Goal: Transaction & Acquisition: Purchase product/service

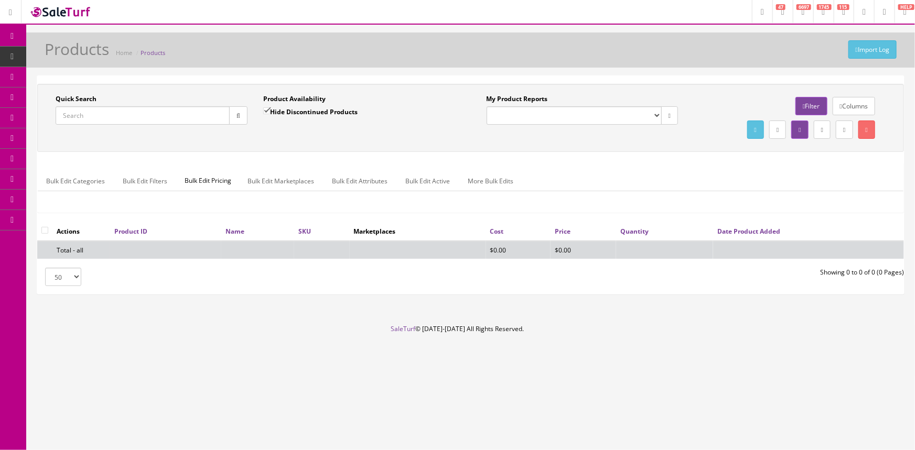
click at [83, 99] on span "POS Console" at bounding box center [80, 97] width 37 height 9
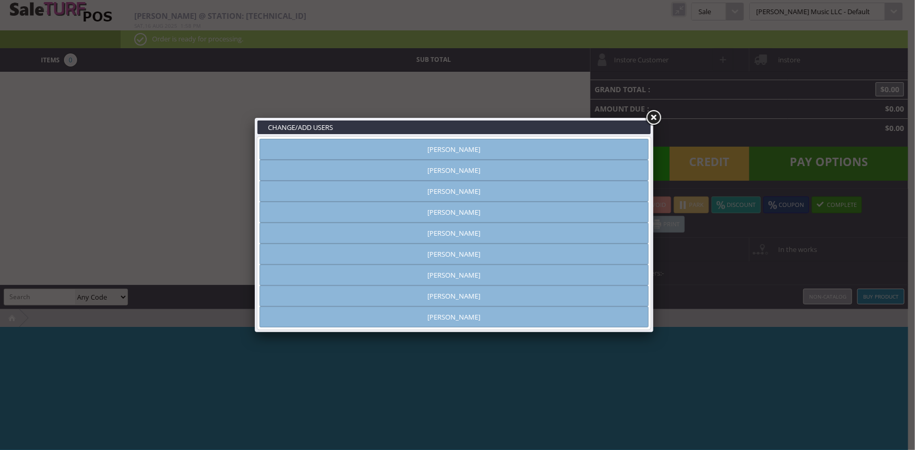
type input "amber helgren"
click at [487, 174] on link "[PERSON_NAME]" at bounding box center [453, 170] width 389 height 21
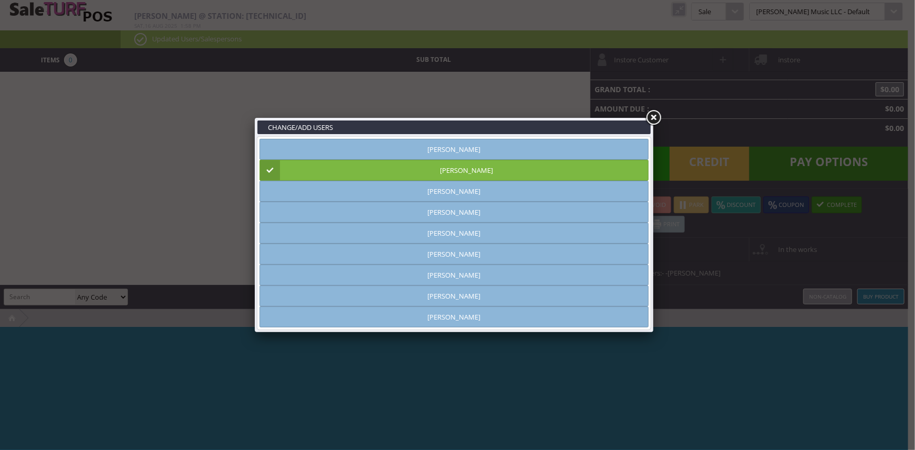
click at [654, 117] on link at bounding box center [653, 117] width 19 height 19
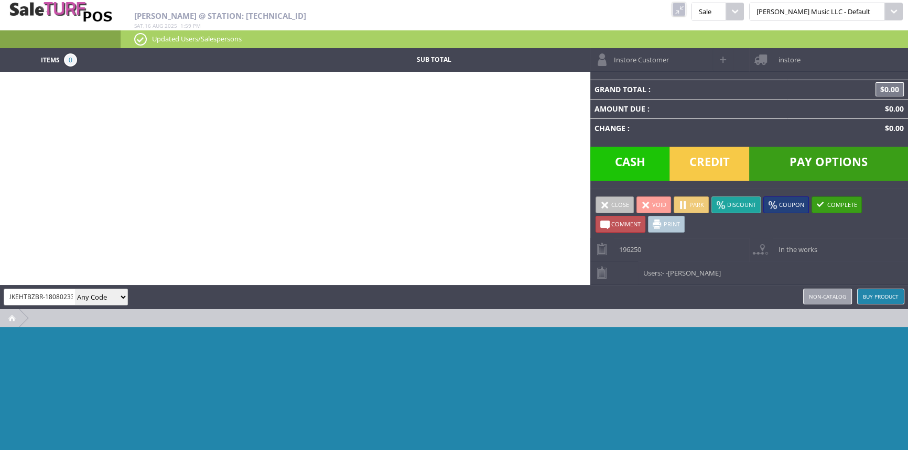
scroll to position [0, 6]
type input "UKEHTBZBR-180802338"
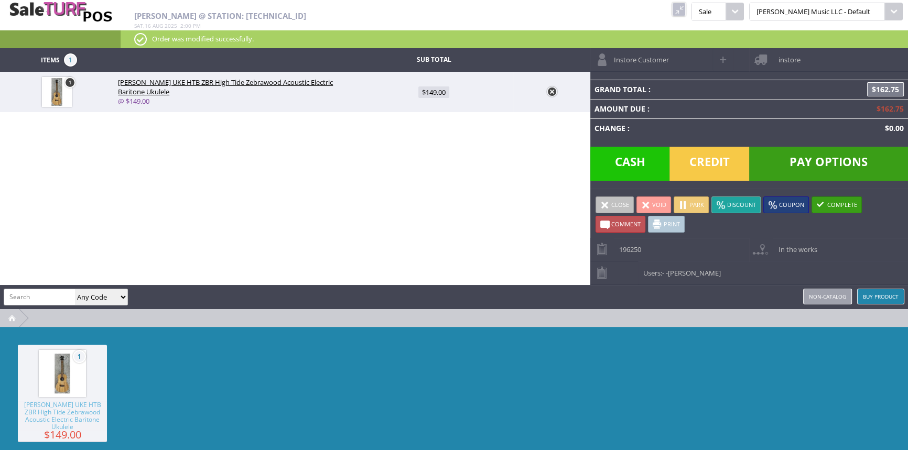
click at [624, 153] on span "Cash" at bounding box center [630, 164] width 80 height 34
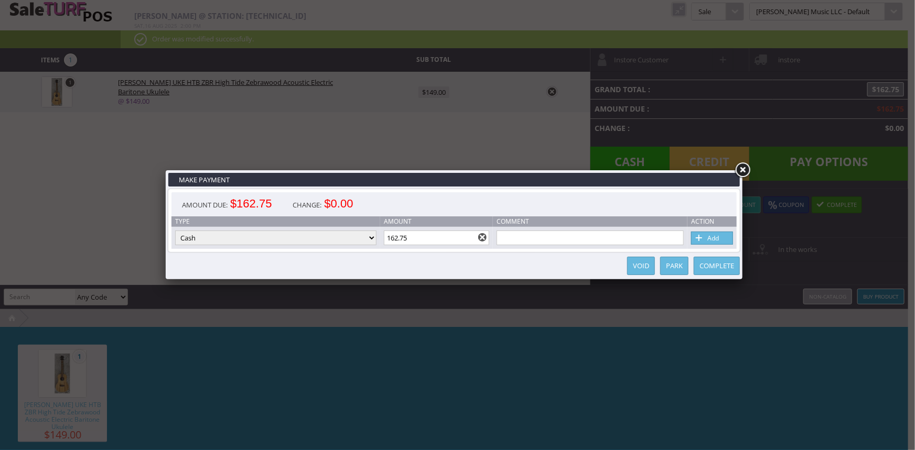
drag, startPoint x: 406, startPoint y: 237, endPoint x: 396, endPoint y: 236, distance: 10.0
click at [396, 236] on input "162.75" at bounding box center [437, 238] width 106 height 15
click at [709, 235] on link "Add" at bounding box center [712, 238] width 42 height 13
type input "0"
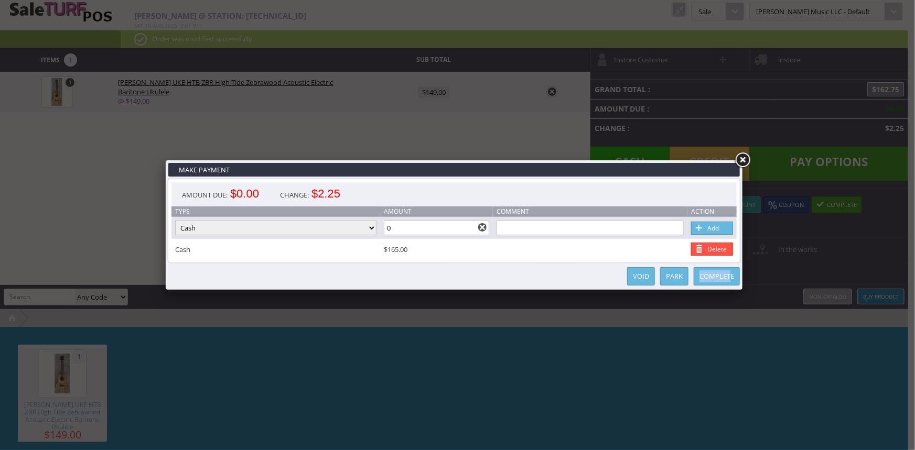
click at [730, 286] on div "Complete Park Void" at bounding box center [453, 276] width 571 height 21
click at [728, 278] on link "Complete" at bounding box center [716, 276] width 46 height 18
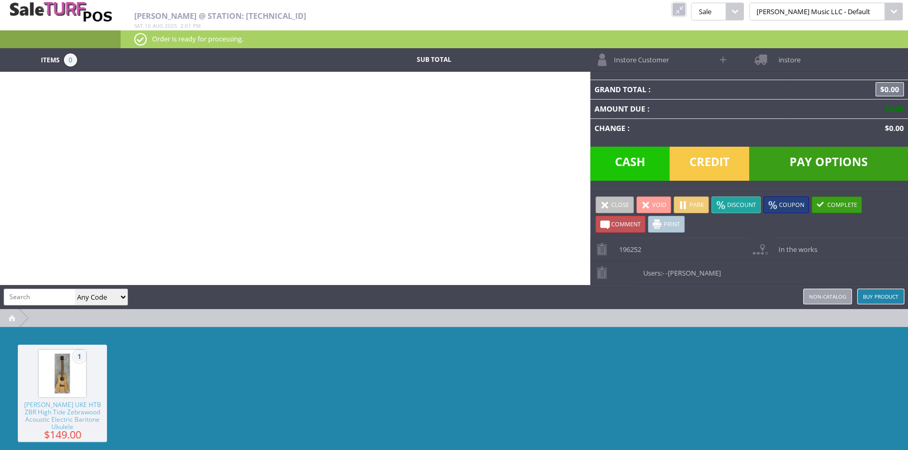
click at [685, 9] on link at bounding box center [679, 10] width 14 height 14
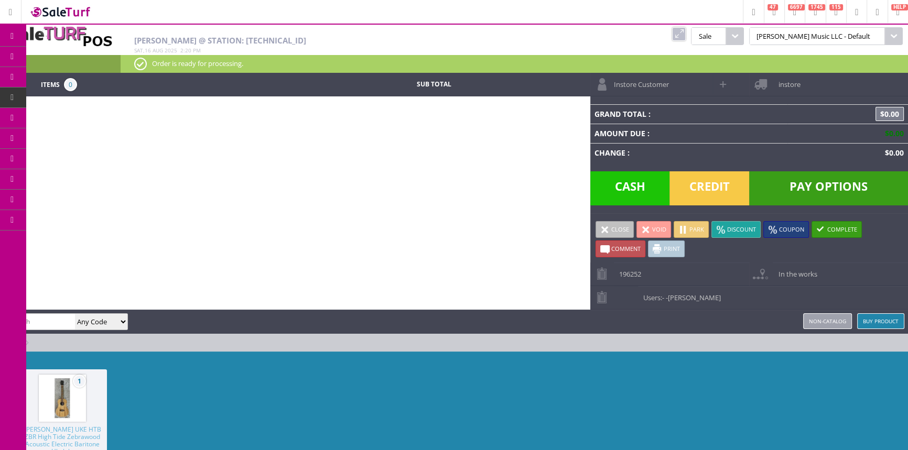
click at [31, 318] on input "search" at bounding box center [39, 321] width 71 height 15
type input "0990818400"
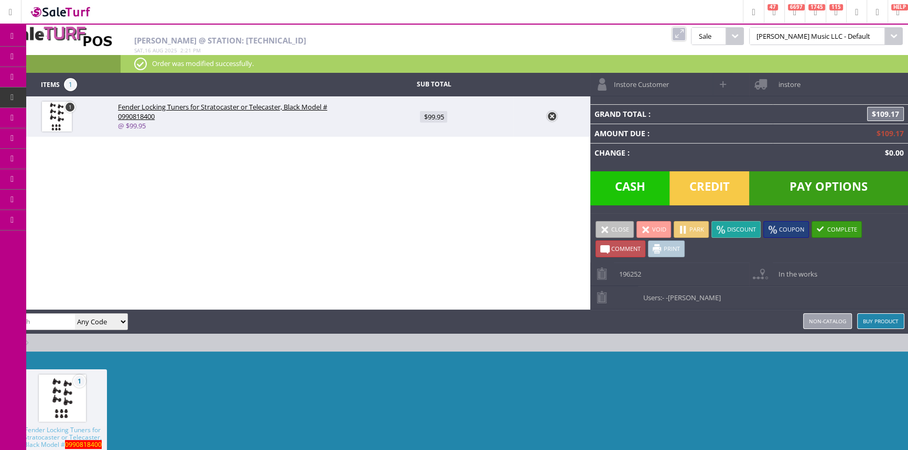
click at [551, 116] on link at bounding box center [552, 116] width 10 height 10
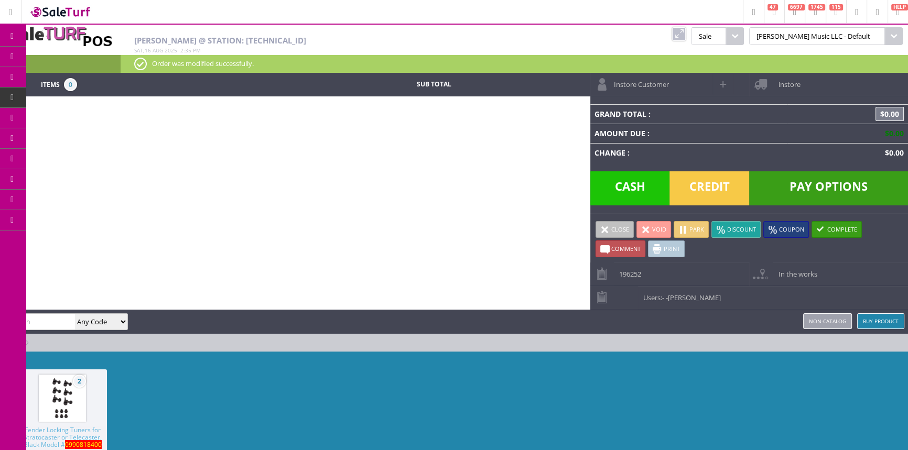
drag, startPoint x: 702, startPoint y: 311, endPoint x: 695, endPoint y: 307, distance: 7.6
click at [702, 310] on div "amber helgren Any Code SKU UPC EAN Name Model Buy Product Non-catalog" at bounding box center [454, 322] width 908 height 24
click at [695, 298] on span "-Andrew Nelson" at bounding box center [693, 297] width 55 height 9
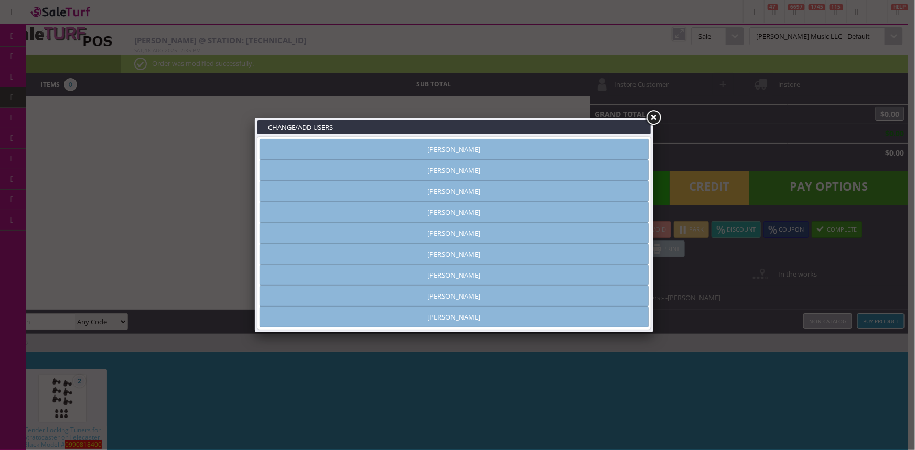
click at [470, 273] on link "[PERSON_NAME]" at bounding box center [453, 275] width 389 height 21
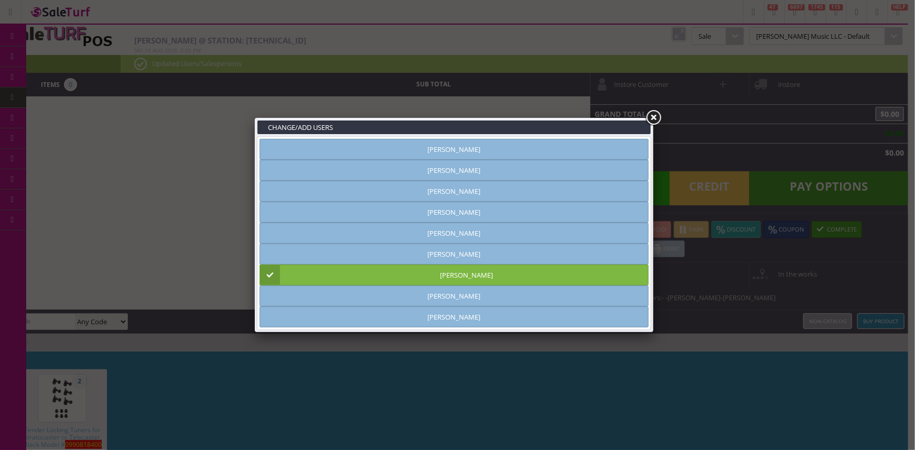
click at [653, 114] on link at bounding box center [653, 117] width 19 height 19
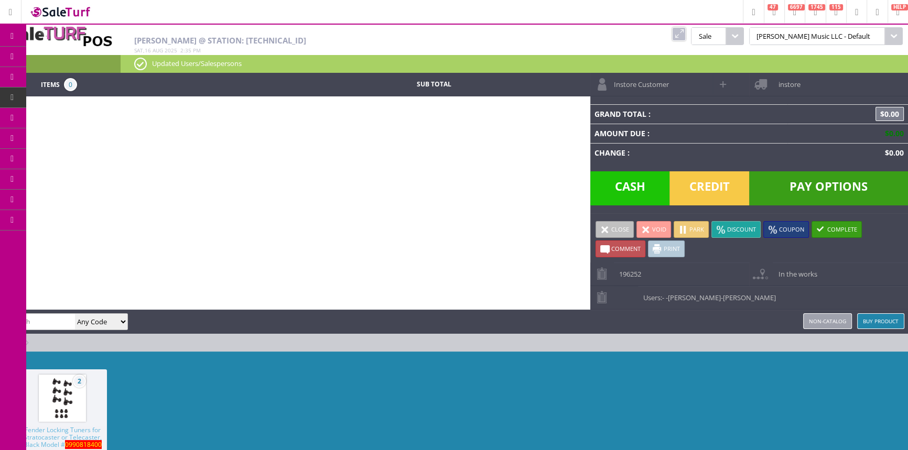
click at [685, 35] on link at bounding box center [679, 34] width 14 height 14
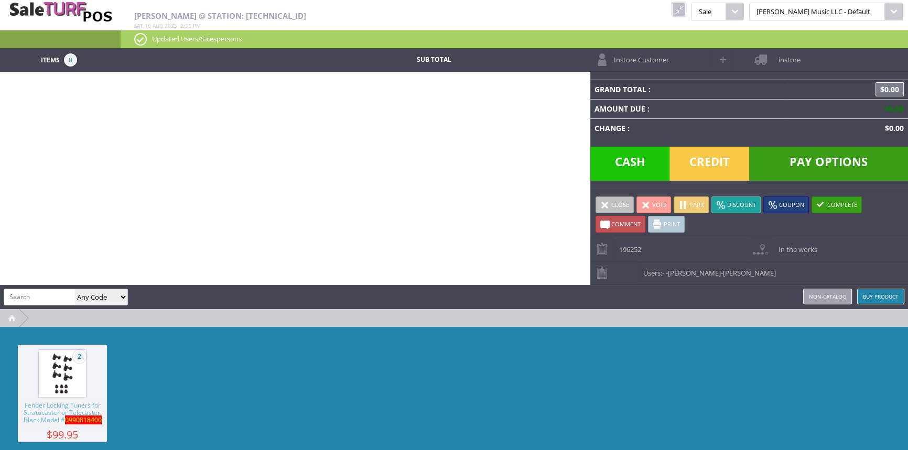
click at [685, 7] on link at bounding box center [679, 10] width 14 height 14
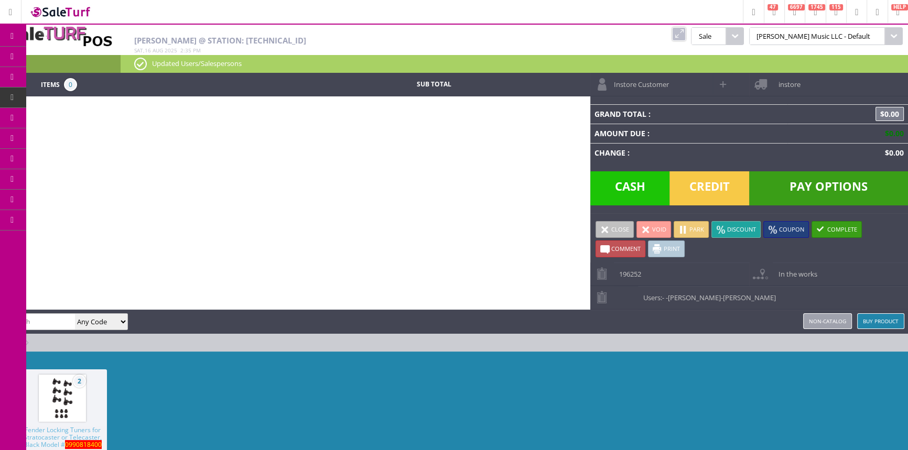
click at [54, 55] on link "Products" at bounding box center [81, 57] width 110 height 21
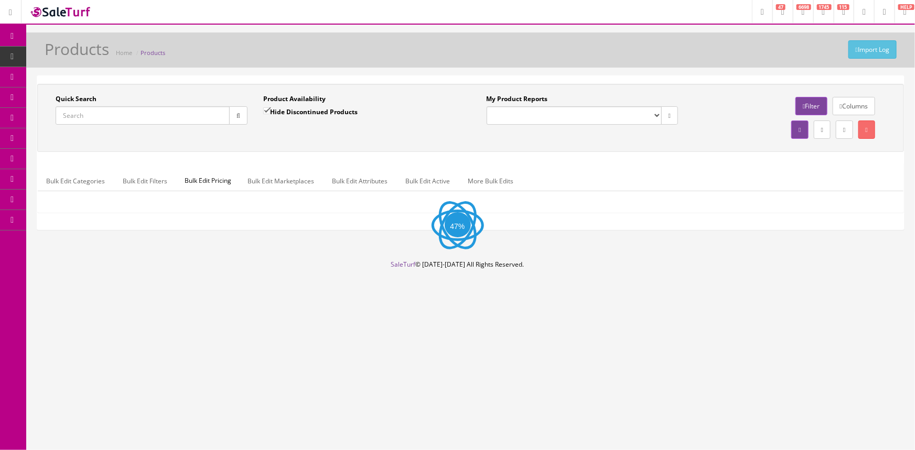
click at [54, 95] on link "POS Console" at bounding box center [81, 98] width 110 height 20
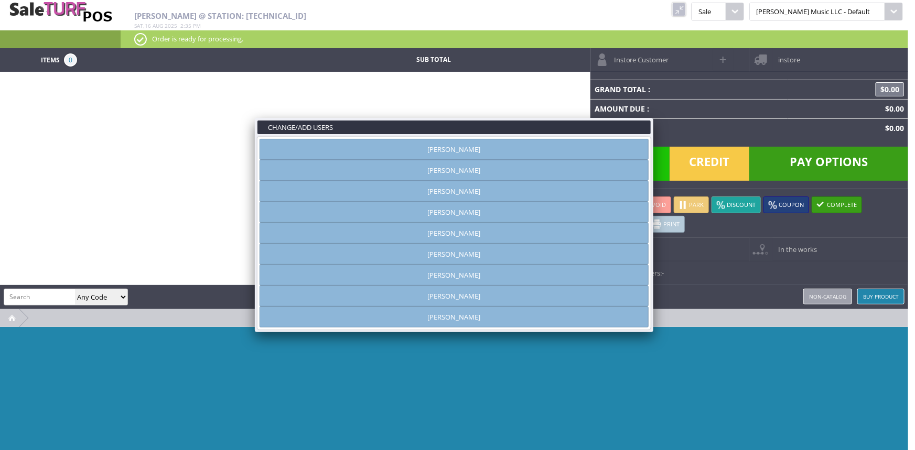
type input "amber helgren"
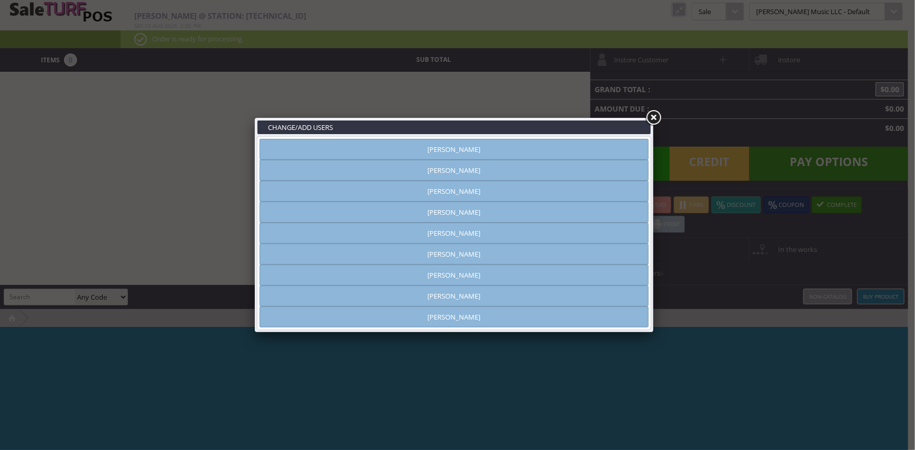
click at [430, 278] on link "[PERSON_NAME]" at bounding box center [453, 275] width 389 height 21
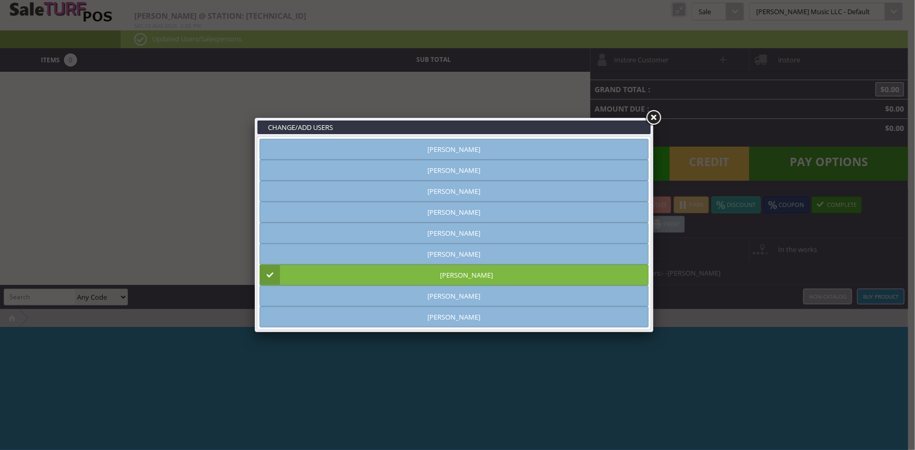
click at [658, 118] on link at bounding box center [653, 117] width 19 height 19
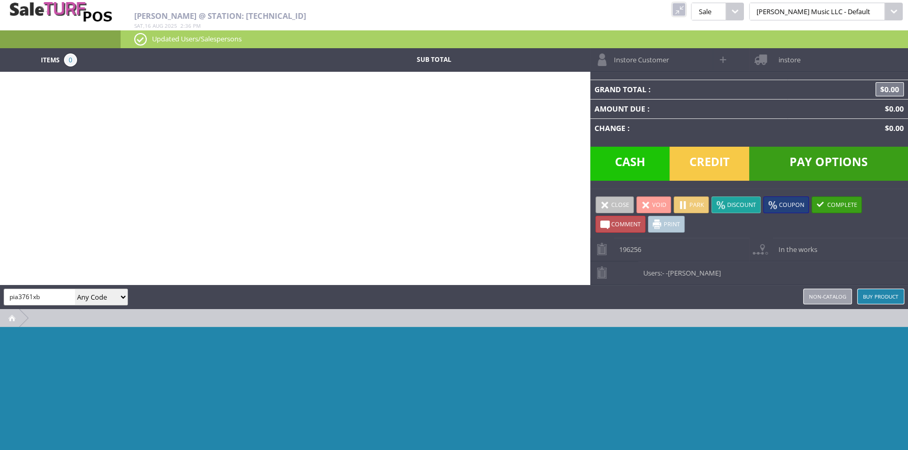
type input "pia3761xb"
click at [108, 293] on select "Any Code SKU UPC EAN Name Model" at bounding box center [101, 297] width 52 height 16
select select "sku"
click at [75, 289] on select "Any Code SKU UPC EAN Name Model" at bounding box center [101, 297] width 52 height 16
click at [52, 294] on input "pia3761xb" at bounding box center [39, 296] width 71 height 15
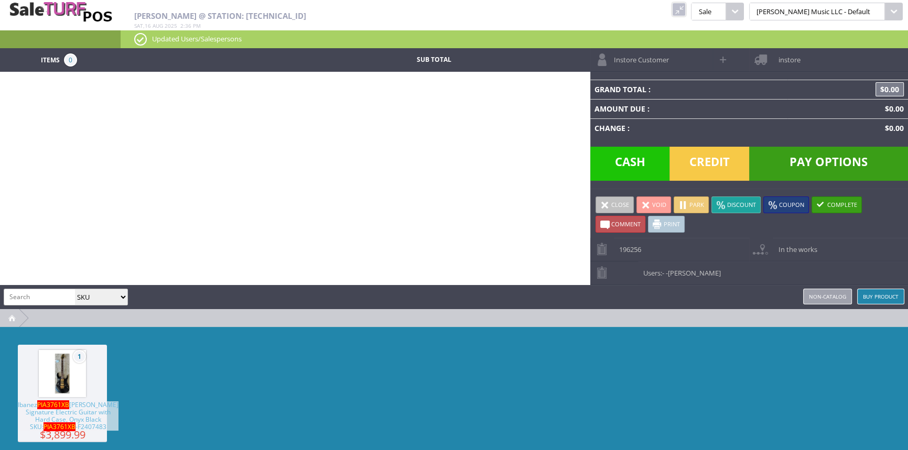
click at [84, 431] on span "$3,899.99" at bounding box center [62, 435] width 89 height 8
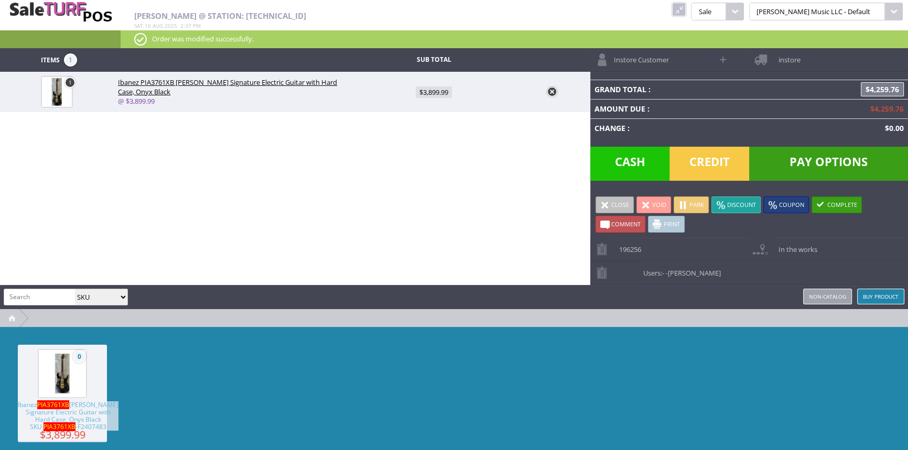
click at [49, 294] on input "search" at bounding box center [39, 296] width 71 height 15
type input "0116400750"
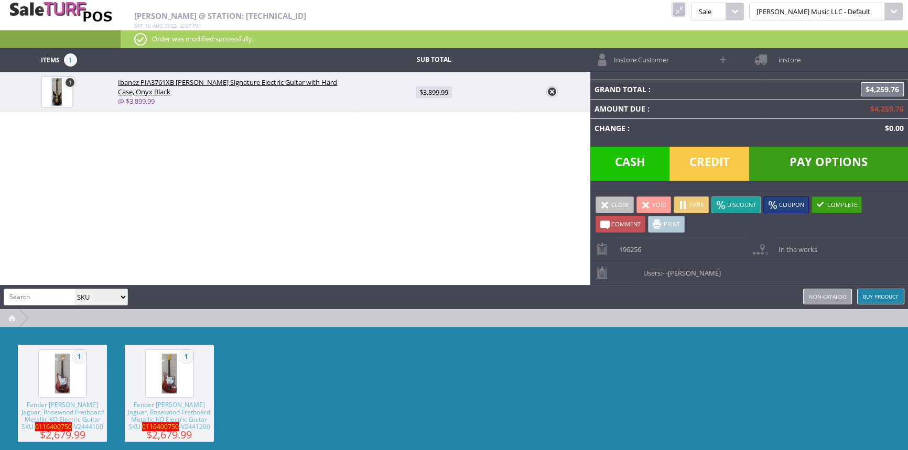
click at [87, 413] on span "Fender [PERSON_NAME] Jaguar, Rosewood Fretboard Metallic KO Electric Guitar SKU…" at bounding box center [62, 415] width 89 height 29
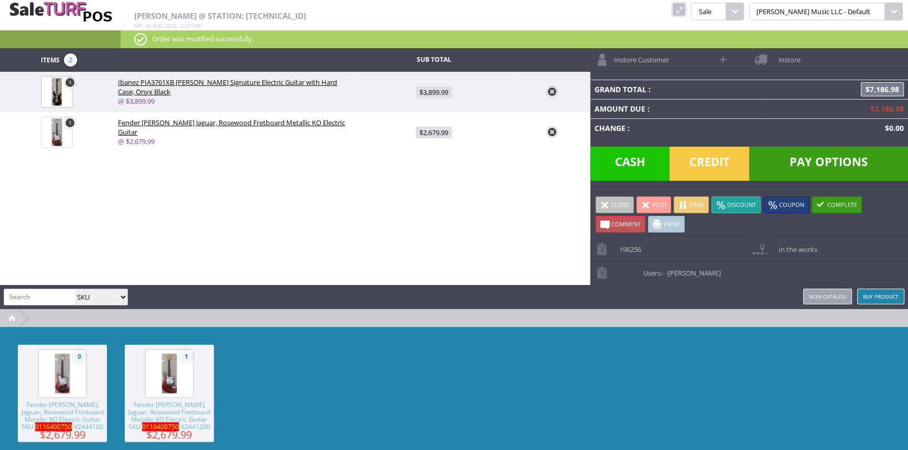
click at [24, 300] on input "search" at bounding box center [39, 296] width 71 height 15
type input "crush35"
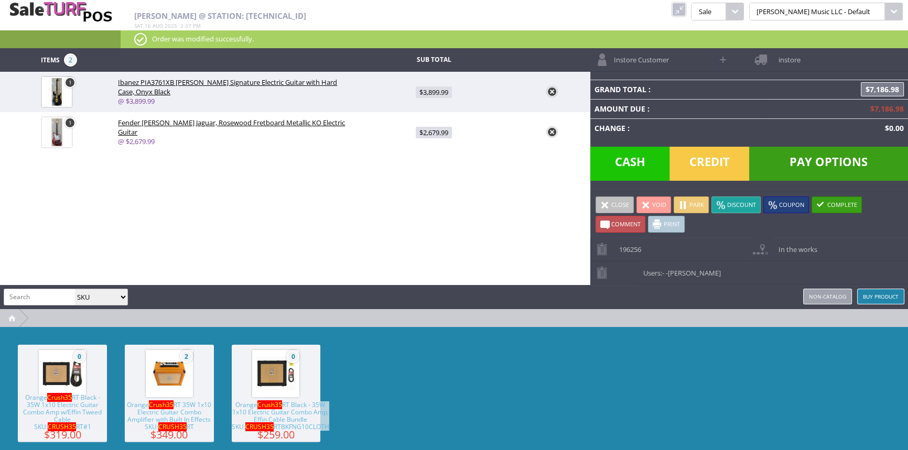
click at [73, 410] on span "Orange Crush35 RT Black - 35W 1x10 Electric Guitar Combo Amp w/Effin Tweed Cabl…" at bounding box center [62, 412] width 89 height 37
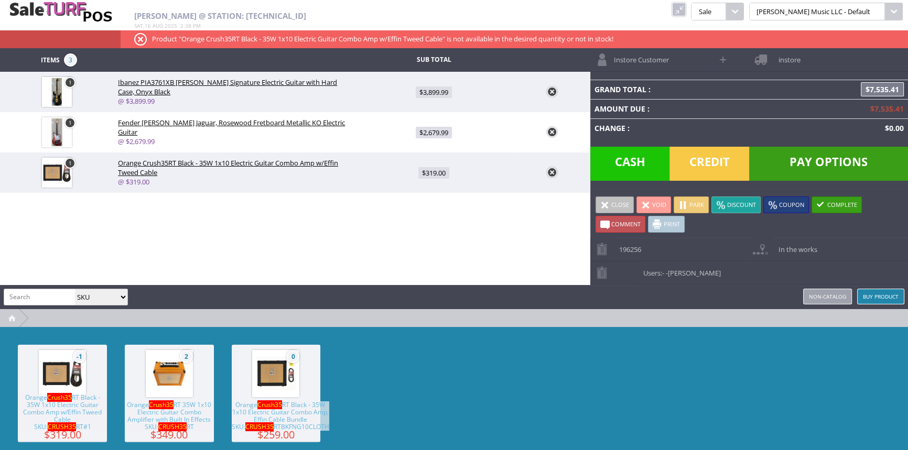
click at [550, 89] on link at bounding box center [552, 91] width 10 height 10
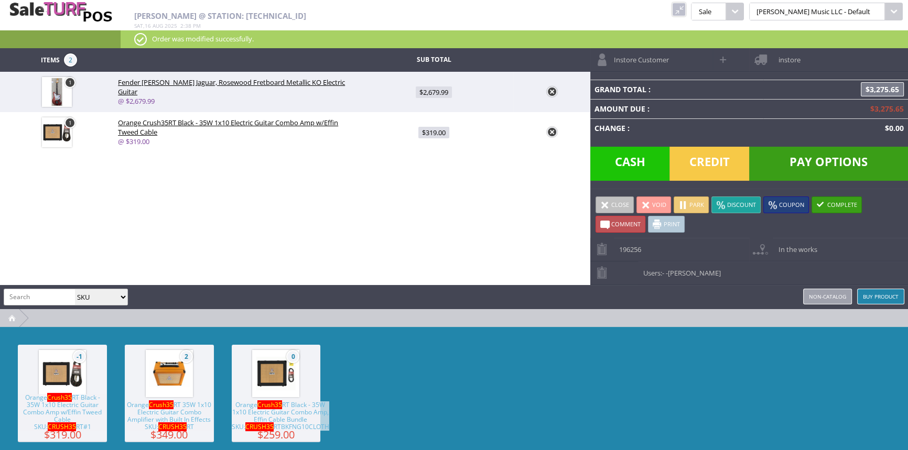
click at [552, 90] on link at bounding box center [552, 91] width 10 height 10
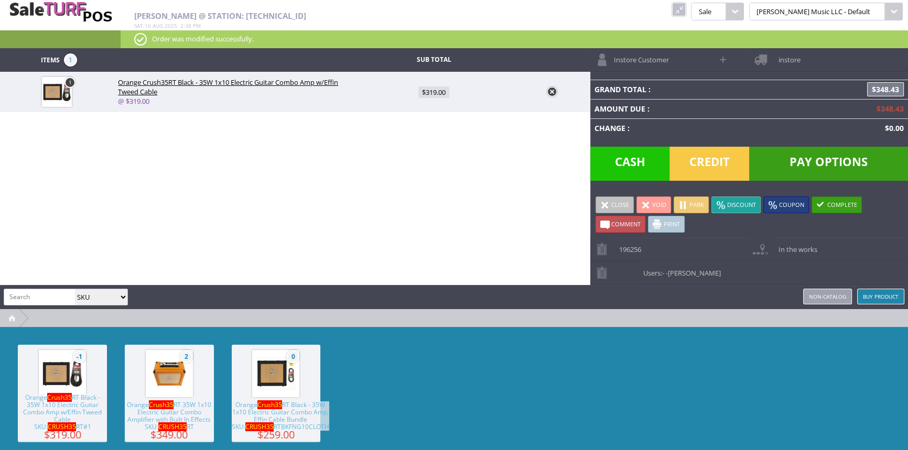
click at [552, 91] on link at bounding box center [552, 91] width 10 height 10
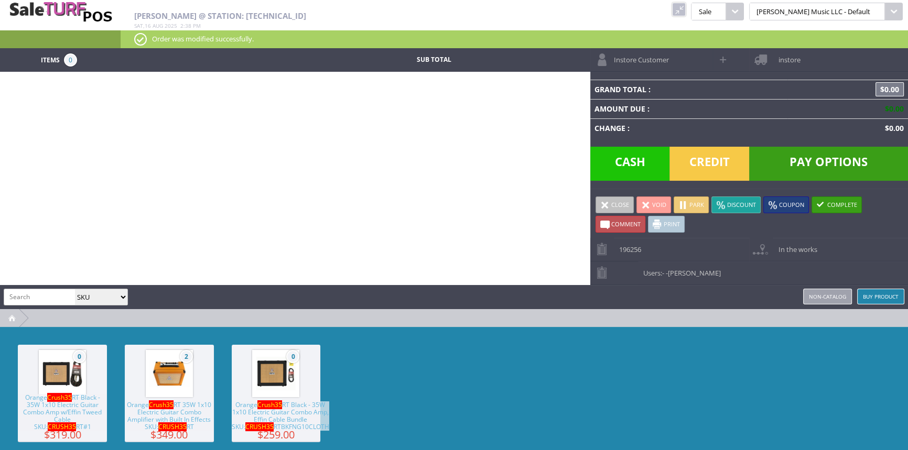
click at [685, 6] on link at bounding box center [679, 10] width 14 height 14
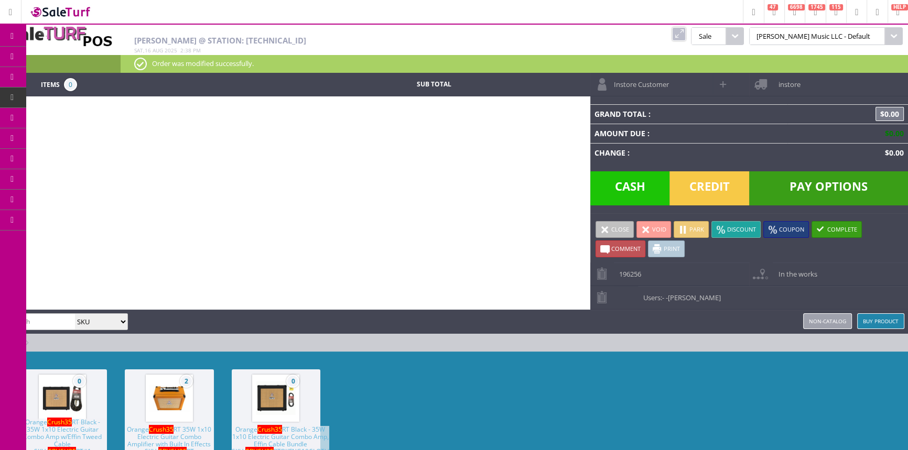
click at [59, 56] on icon at bounding box center [55, 56] width 11 height 8
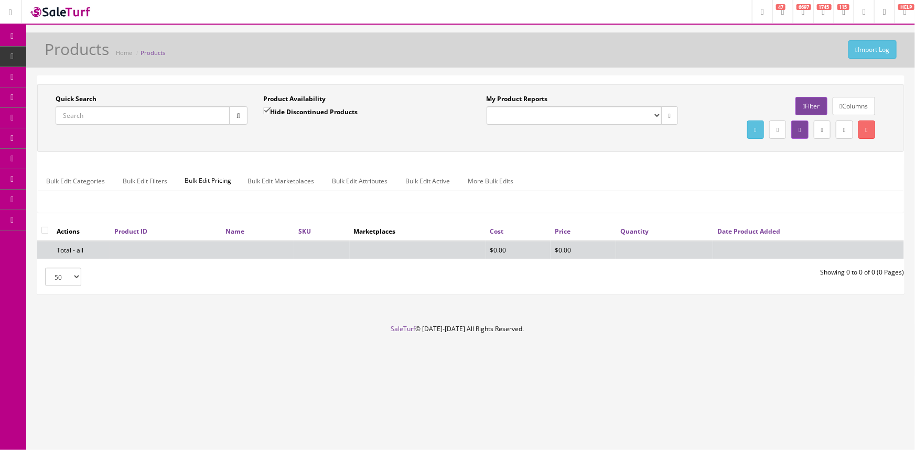
click at [71, 116] on input "Quick Search" at bounding box center [143, 115] width 174 height 18
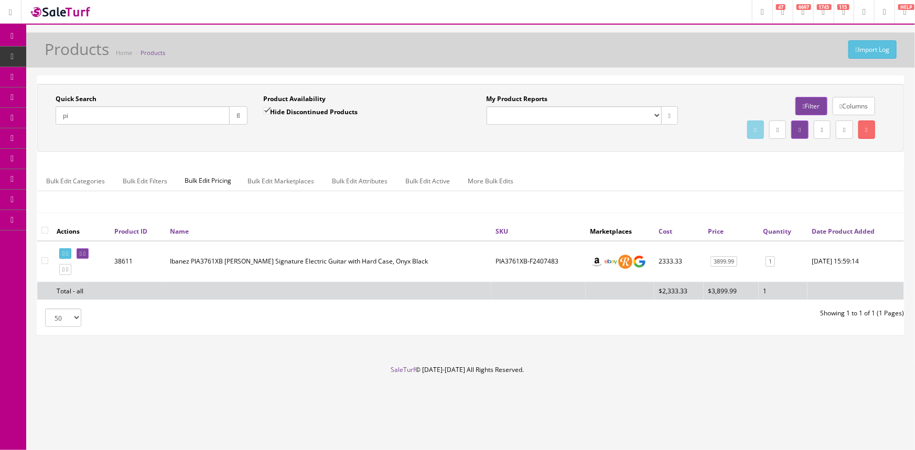
type input "p"
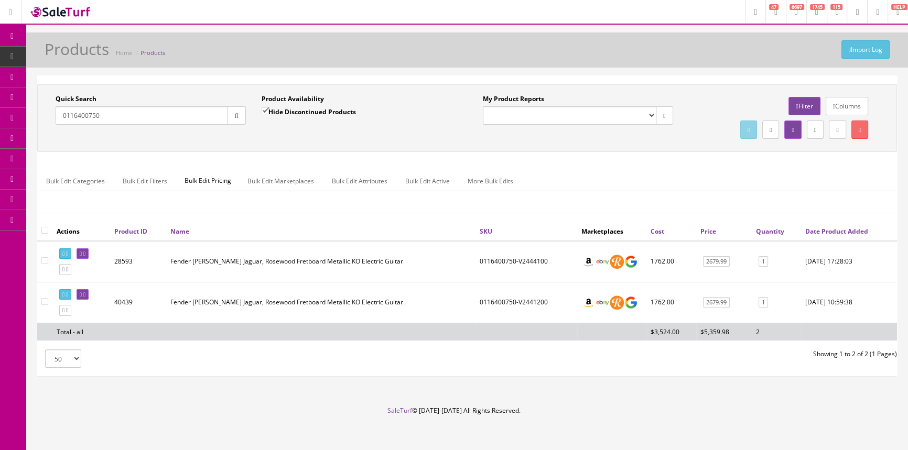
type input "0116400750"
click at [43, 95] on link "POS Console" at bounding box center [81, 98] width 110 height 20
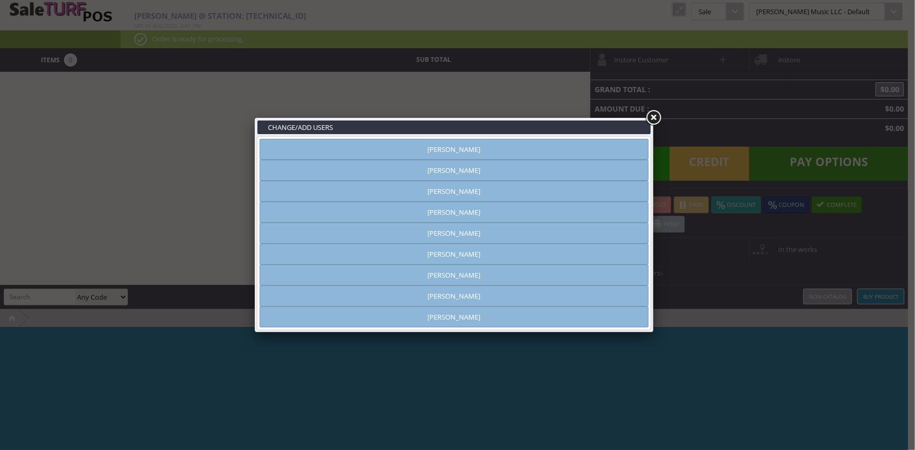
type input "[PERSON_NAME]"
click at [454, 269] on link "[PERSON_NAME]" at bounding box center [453, 275] width 389 height 21
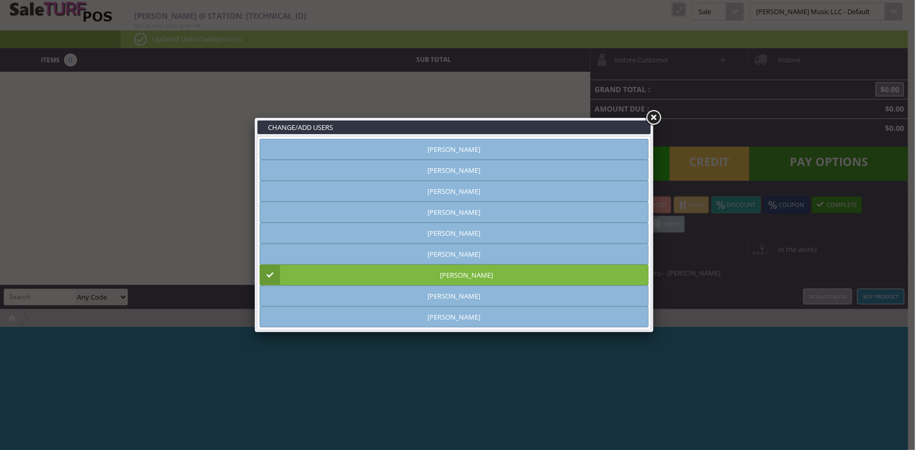
click at [647, 119] on link at bounding box center [653, 117] width 19 height 19
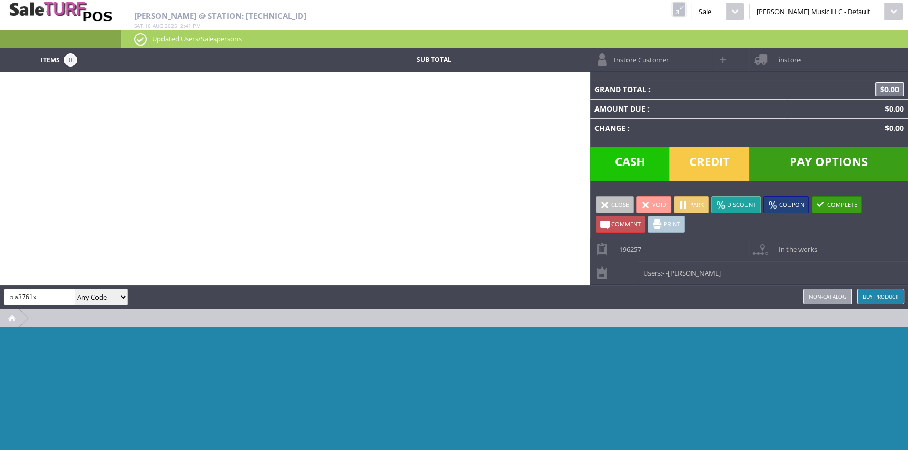
type input "pia3761xb"
click at [102, 296] on select "Any Code SKU UPC EAN Name Model" at bounding box center [101, 297] width 52 height 16
select select "sku"
click at [75, 289] on select "Any Code SKU UPC EAN Name Model" at bounding box center [101, 297] width 52 height 16
click at [31, 300] on input "pia3761xb" at bounding box center [39, 296] width 71 height 15
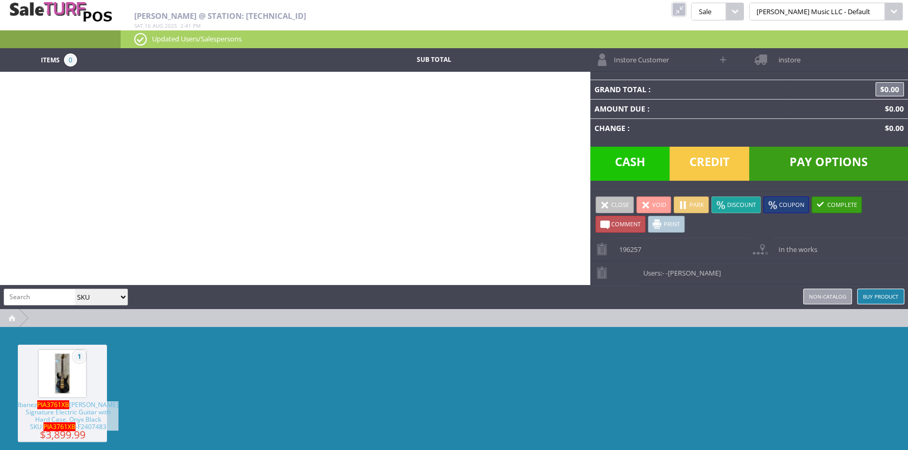
click at [62, 423] on span "PIA3761XB" at bounding box center [59, 426] width 32 height 9
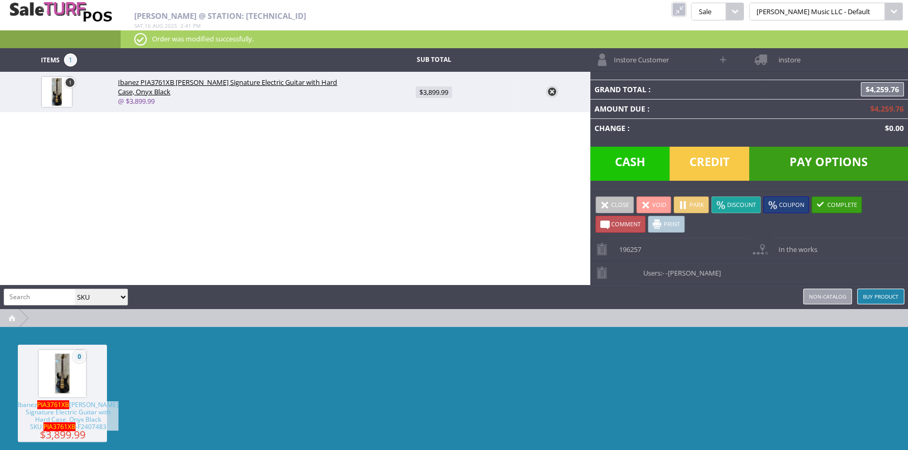
click at [36, 292] on input "search" at bounding box center [39, 296] width 71 height 15
type input "3"
type input "0116400750"
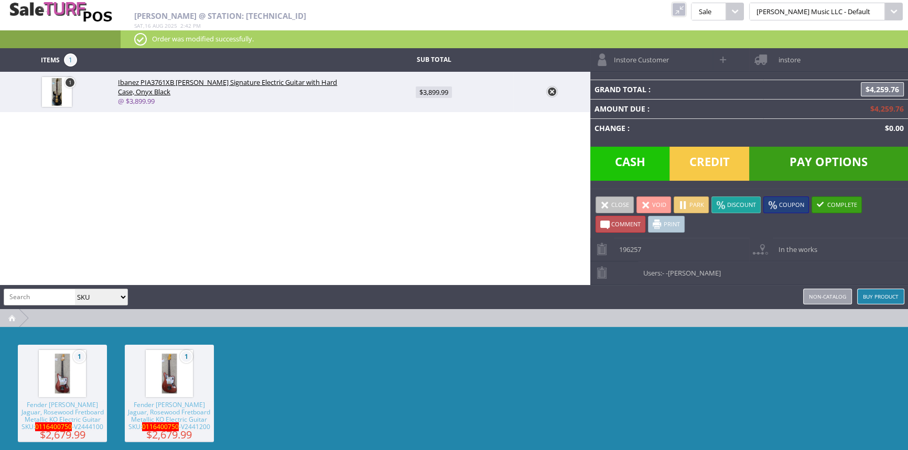
click at [64, 410] on span "Fender [PERSON_NAME] Jaguar, Rosewood Fretboard Metallic KO Electric Guitar SKU…" at bounding box center [62, 415] width 89 height 29
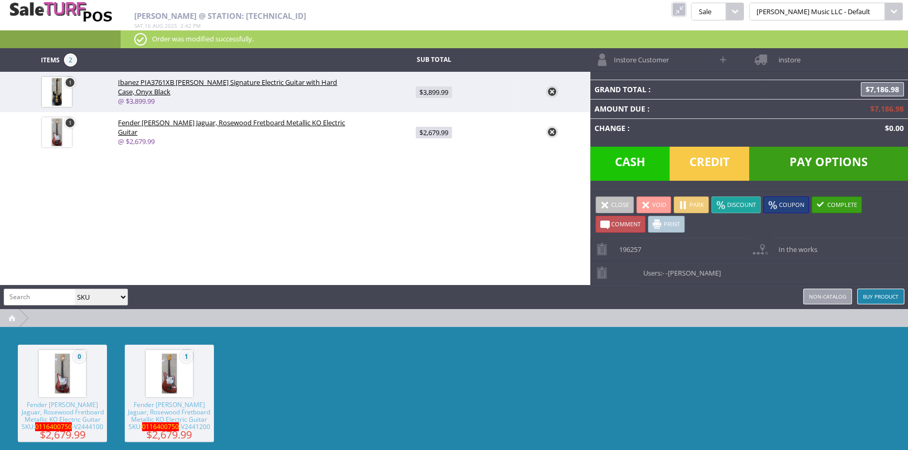
click at [31, 295] on input "search" at bounding box center [39, 296] width 71 height 15
type input "crush35"
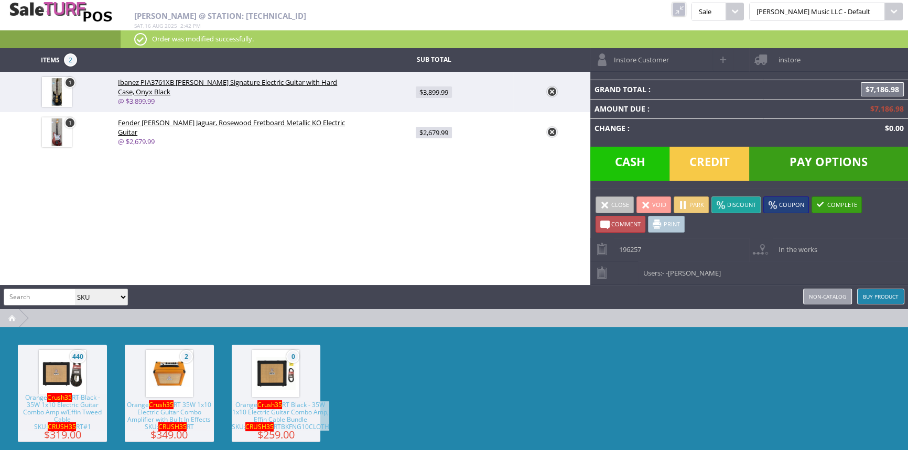
click at [56, 400] on span "Orange Crush35 RT Black - 35W 1x10 Electric Guitar Combo Amp w/Effin Tweed Cabl…" at bounding box center [62, 412] width 89 height 37
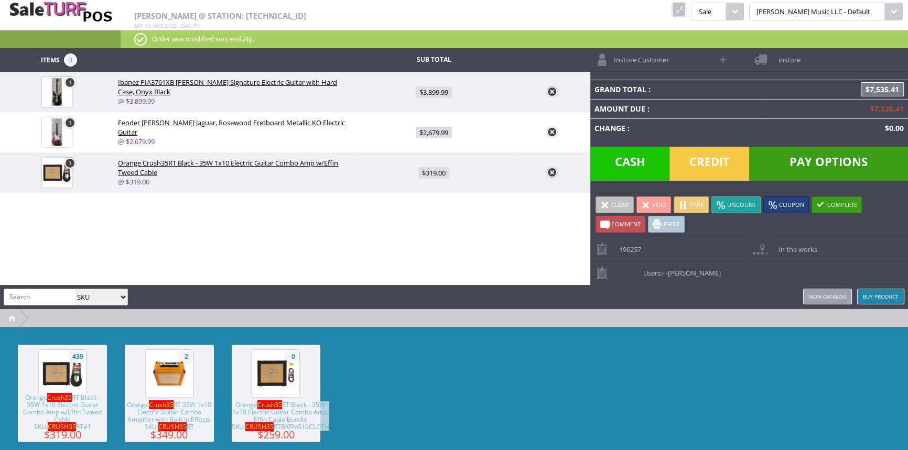
click at [40, 289] on div "Any Code SKU UPC EAN Name Model" at bounding box center [66, 297] width 124 height 17
type input "0990818124"
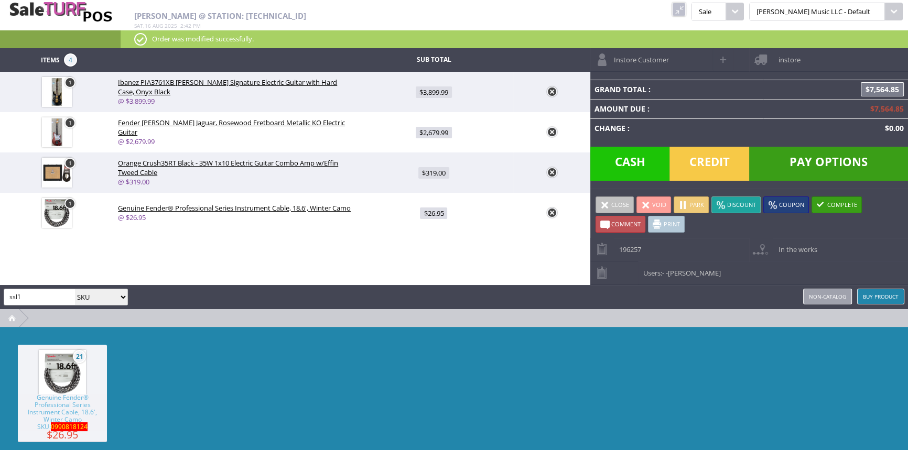
type input "ssl1"
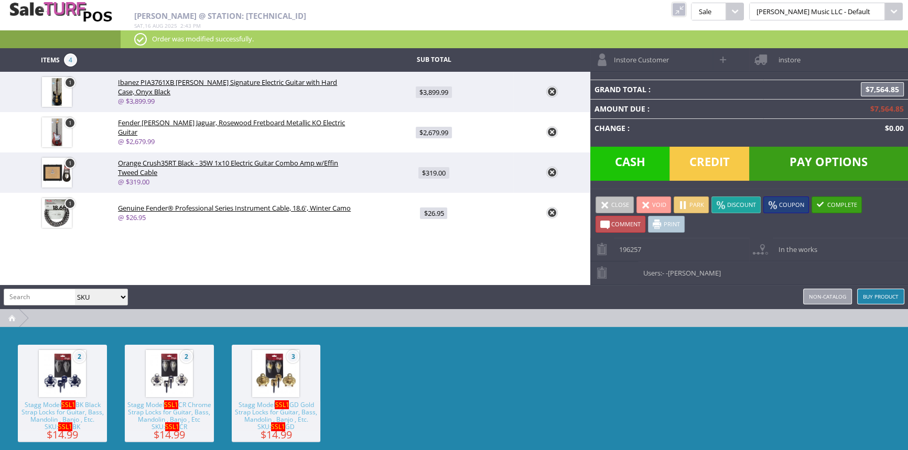
click at [70, 410] on span "Stagg Model SSL1 BK Black Strap Locks for Guitar, Bass, Mandolin , Banjo , Etc.…" at bounding box center [62, 415] width 89 height 29
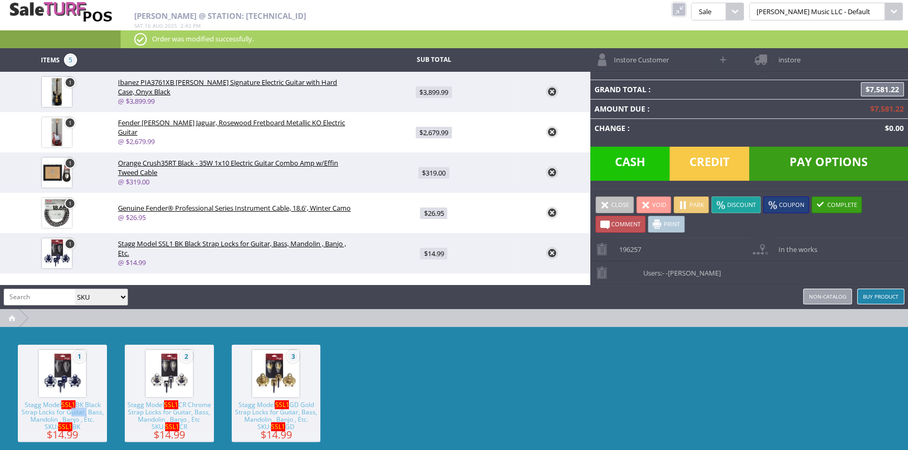
click at [71, 412] on span "Stagg Model SSL1 BK Black Strap Locks for Guitar, Bass, Mandolin , Banjo , Etc.…" at bounding box center [62, 415] width 89 height 29
click at [71, 237] on td "2" at bounding box center [59, 253] width 118 height 40
click at [67, 255] on img at bounding box center [57, 253] width 30 height 30
type input "2"
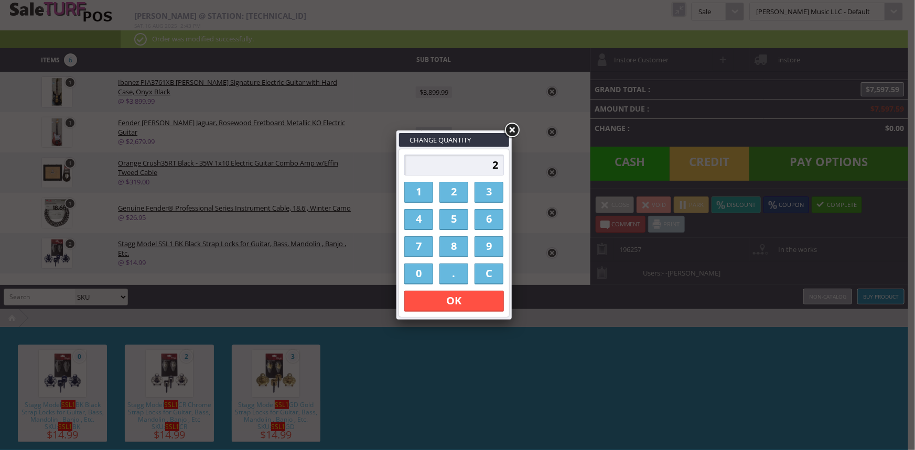
click at [438, 194] on div "2 1 2 3 4 5 6 7 8 9 0 . C OK" at bounding box center [454, 233] width 106 height 164
drag, startPoint x: 417, startPoint y: 192, endPoint x: 423, endPoint y: 198, distance: 8.6
click at [417, 193] on link "1" at bounding box center [418, 192] width 29 height 21
type input "1"
click at [440, 301] on link "OK" at bounding box center [454, 301] width 100 height 21
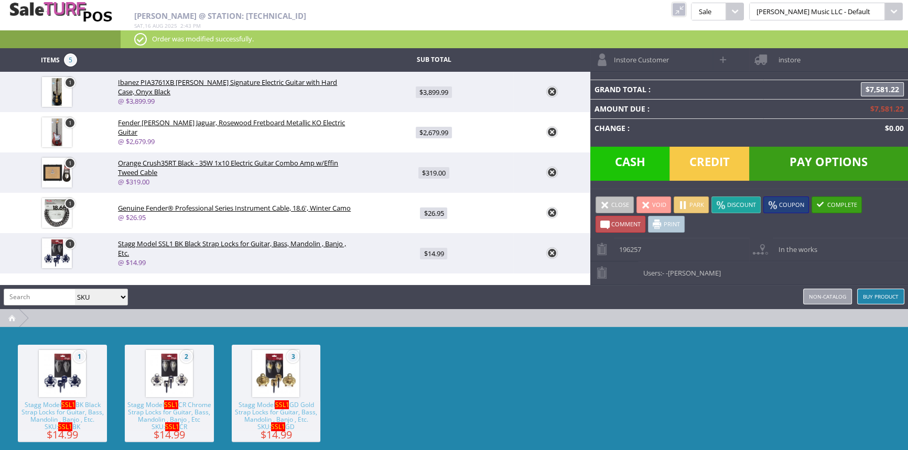
click at [438, 254] on span "$14.99" at bounding box center [433, 254] width 27 height 12
type input "14.99"
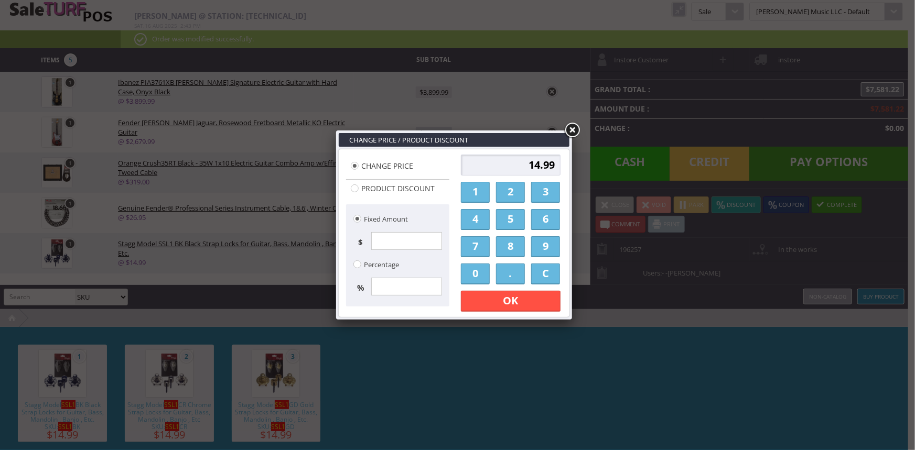
click at [501, 277] on link "." at bounding box center [510, 274] width 29 height 21
click at [478, 276] on link "0" at bounding box center [475, 274] width 29 height 21
drag, startPoint x: 478, startPoint y: 191, endPoint x: 488, endPoint y: 206, distance: 18.0
click at [478, 192] on link "1" at bounding box center [475, 192] width 29 height 21
type input "0.01"
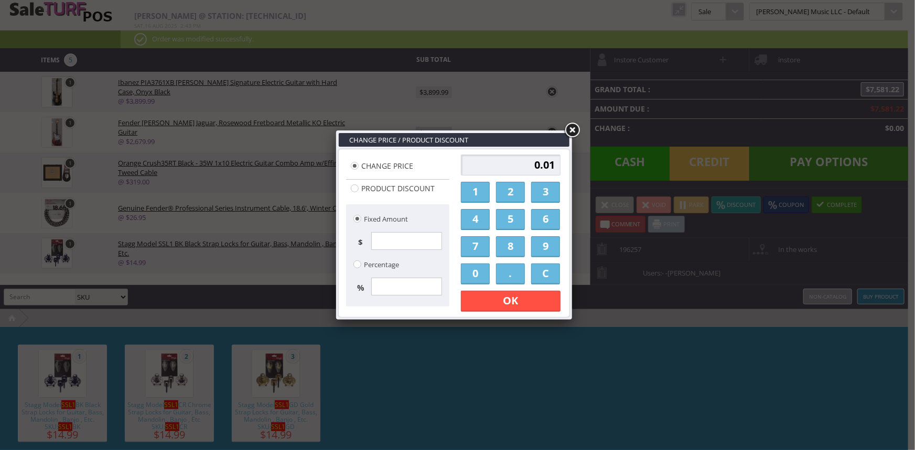
click at [476, 303] on link "OK" at bounding box center [511, 301] width 100 height 21
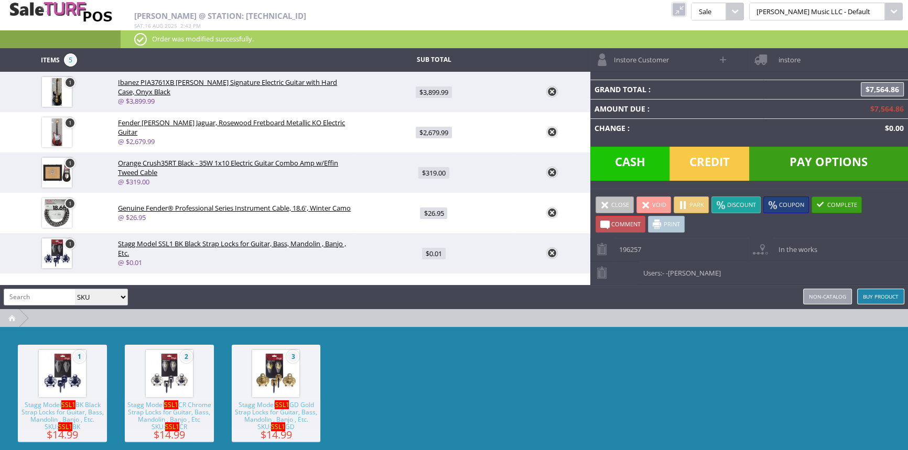
click at [435, 211] on span "$26.95" at bounding box center [433, 214] width 27 height 12
type input "26.95"
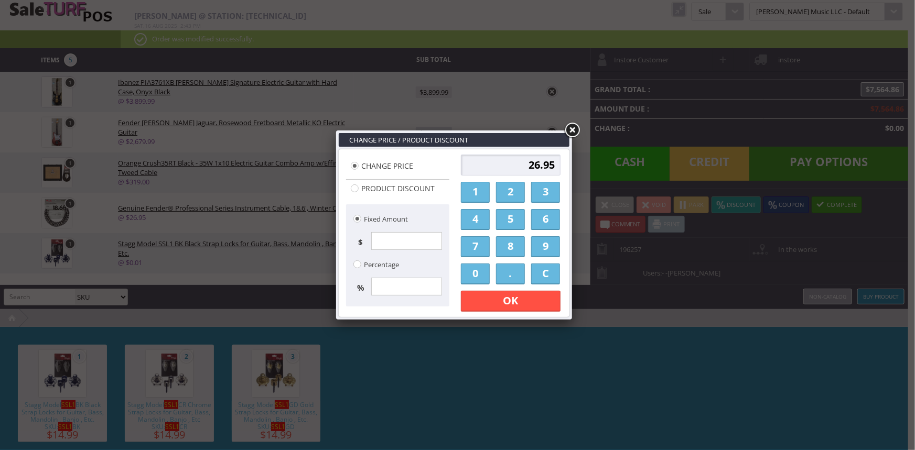
click at [503, 271] on link "." at bounding box center [510, 274] width 29 height 21
click at [478, 274] on link "0" at bounding box center [475, 274] width 29 height 21
click at [471, 191] on link "1" at bounding box center [475, 192] width 29 height 21
type input "0.01"
click at [481, 307] on link "OK" at bounding box center [511, 301] width 100 height 21
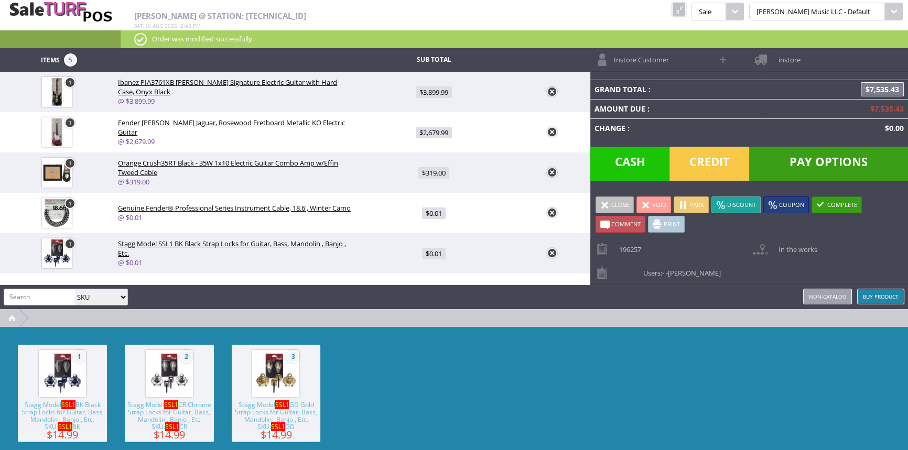
click at [437, 93] on span "$3,899.99" at bounding box center [434, 92] width 36 height 12
type input "3899.99"
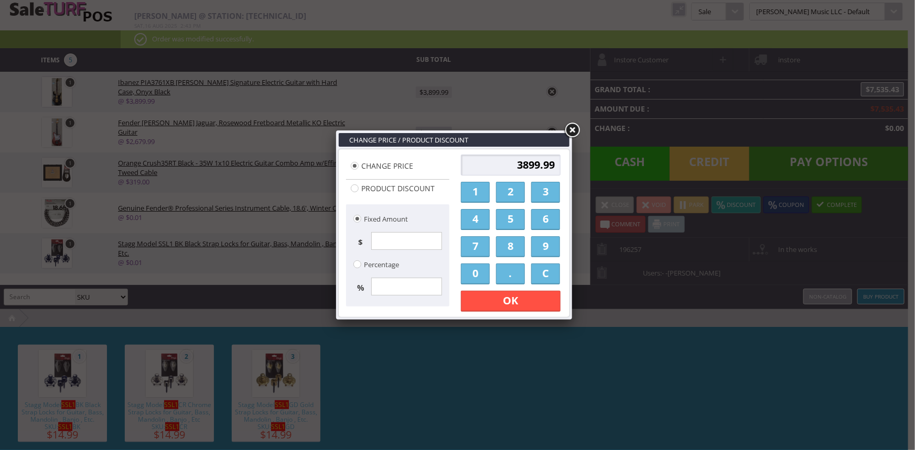
click at [547, 190] on link "3" at bounding box center [545, 192] width 29 height 21
click at [520, 220] on link "5" at bounding box center [510, 219] width 29 height 21
click at [484, 275] on link "0" at bounding box center [475, 274] width 29 height 21
click at [484, 276] on link "0" at bounding box center [475, 274] width 29 height 21
type input "3500"
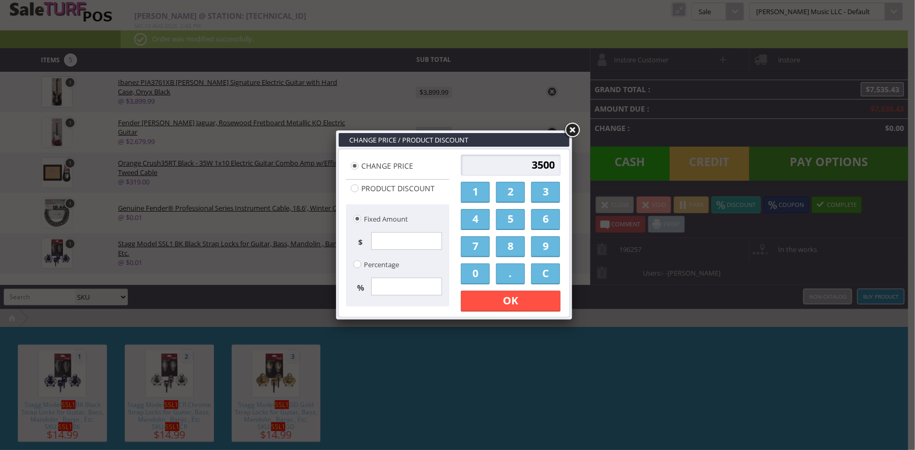
click at [483, 298] on link "OK" at bounding box center [511, 301] width 100 height 21
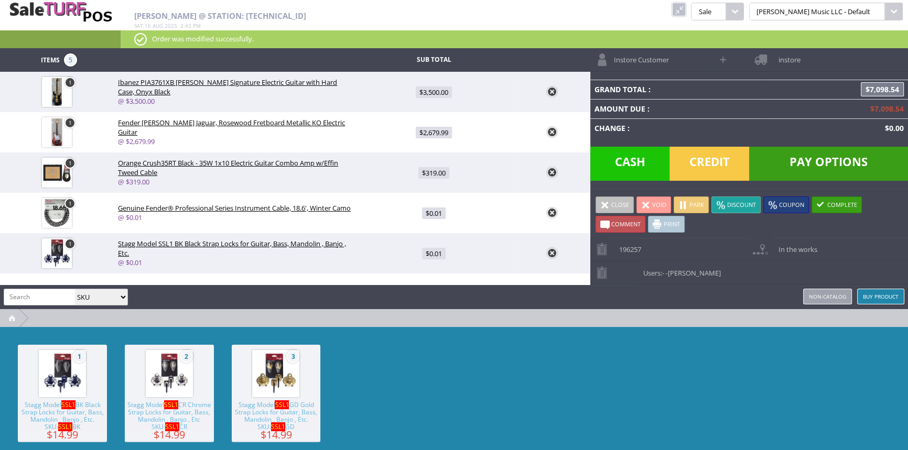
click at [428, 132] on span "$2,679.99" at bounding box center [434, 133] width 36 height 12
type input "2679.99"
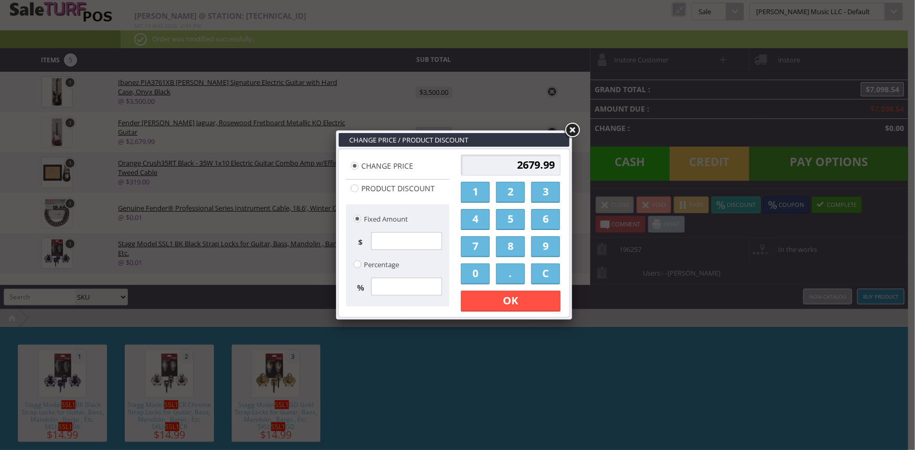
click at [538, 188] on link "3" at bounding box center [545, 192] width 29 height 21
drag, startPoint x: 517, startPoint y: 220, endPoint x: 485, endPoint y: 246, distance: 41.4
click at [517, 220] on link "5" at bounding box center [510, 219] width 29 height 21
click at [471, 277] on link "0" at bounding box center [475, 274] width 29 height 21
drag, startPoint x: 471, startPoint y: 277, endPoint x: 472, endPoint y: 284, distance: 6.3
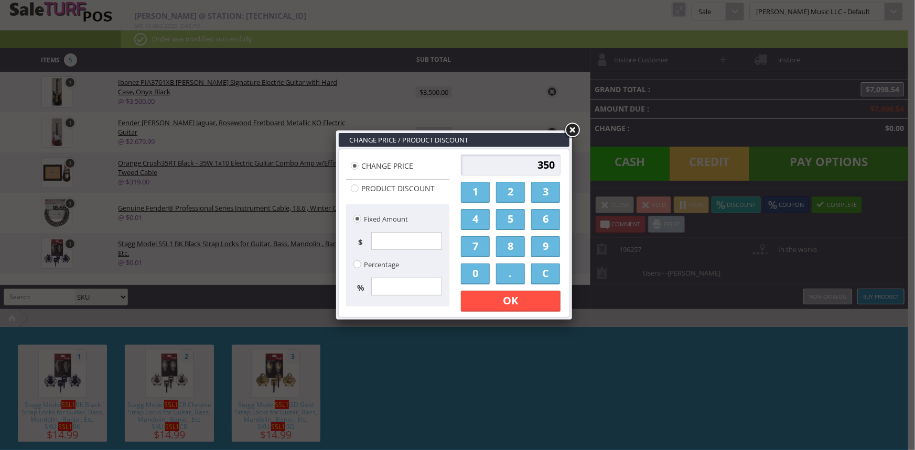
click at [471, 278] on link "0" at bounding box center [475, 274] width 29 height 21
click at [536, 273] on link "C" at bounding box center [545, 274] width 29 height 21
click at [508, 200] on link "2" at bounding box center [510, 192] width 29 height 21
click at [507, 220] on link "5" at bounding box center [510, 219] width 29 height 21
click at [481, 267] on link "0" at bounding box center [475, 274] width 29 height 21
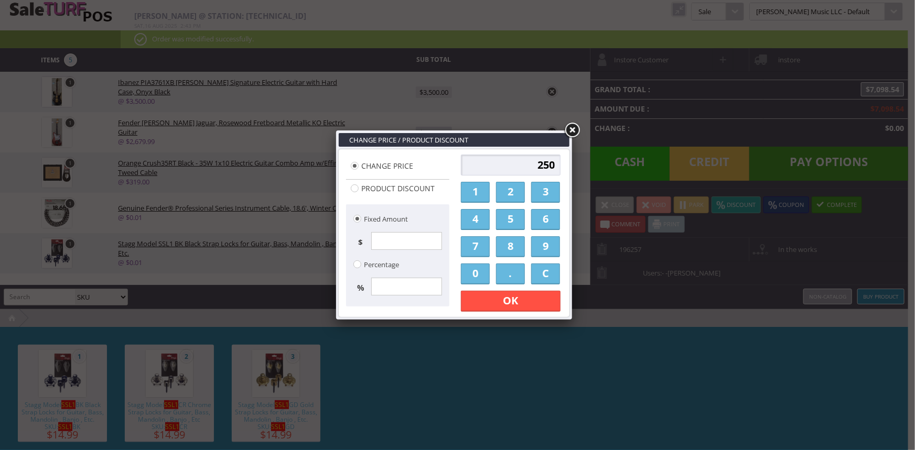
drag, startPoint x: 481, startPoint y: 267, endPoint x: 482, endPoint y: 279, distance: 12.1
click at [481, 268] on link "0" at bounding box center [475, 274] width 29 height 21
type input "2500"
click at [485, 298] on link "OK" at bounding box center [511, 301] width 100 height 21
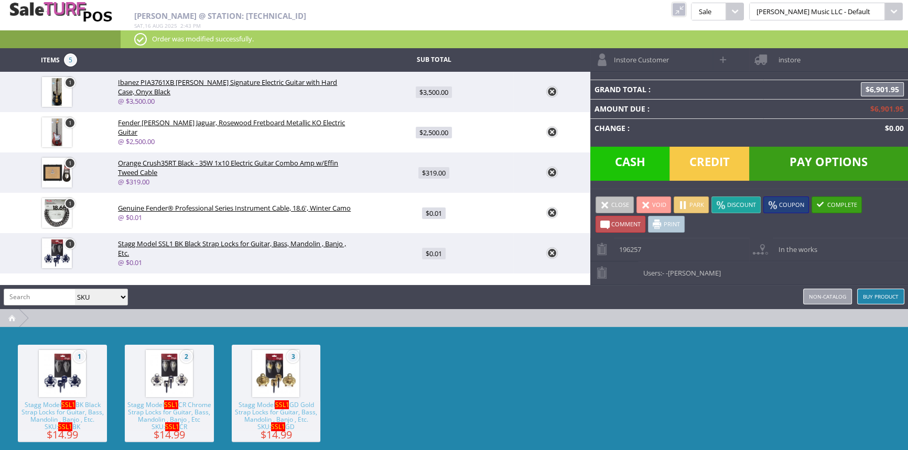
click at [62, 251] on img at bounding box center [57, 253] width 30 height 30
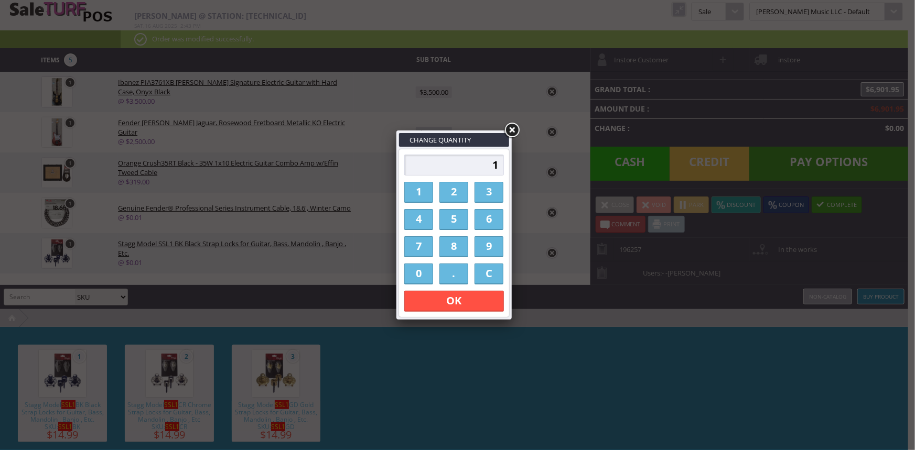
click at [448, 195] on link "2" at bounding box center [453, 192] width 29 height 21
type input "2"
drag, startPoint x: 431, startPoint y: 306, endPoint x: 426, endPoint y: 310, distance: 6.7
click at [429, 307] on link "OK" at bounding box center [454, 301] width 100 height 21
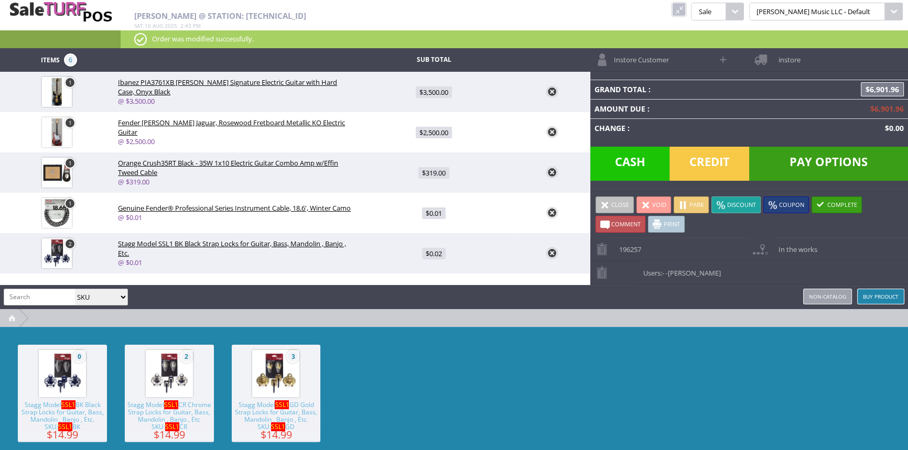
click at [725, 149] on span "Credit" at bounding box center [709, 164] width 80 height 34
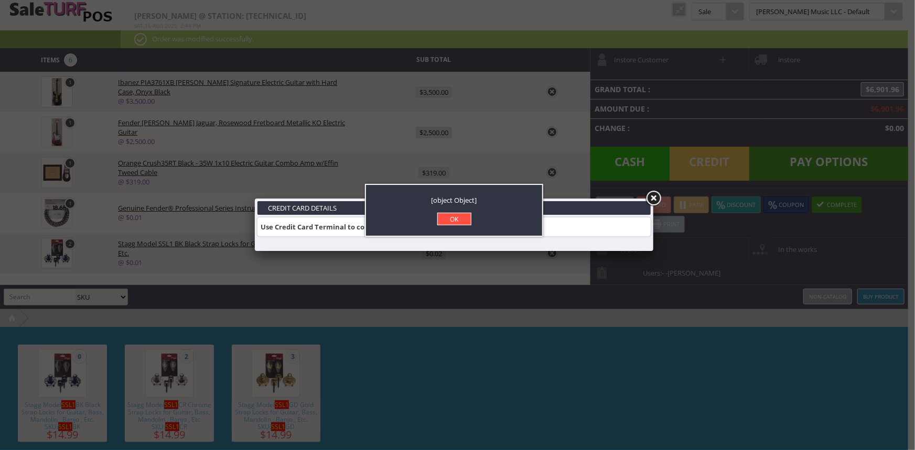
click at [462, 214] on link "OK" at bounding box center [454, 219] width 34 height 13
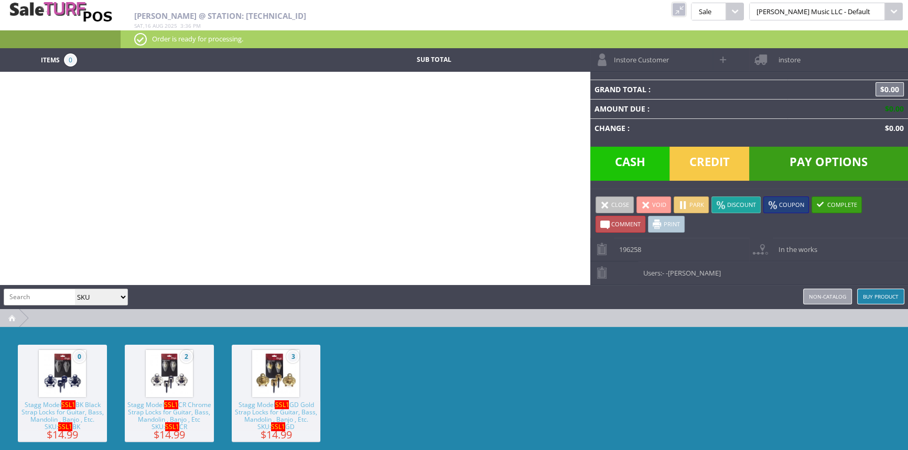
drag, startPoint x: 785, startPoint y: 35, endPoint x: 346, endPoint y: 10, distance: 439.3
click at [346, 10] on div "[PERSON_NAME] @ Station: [TECHNICAL_ID] [DATE] 3 : 36 pm" at bounding box center [361, 15] width 454 height 30
